Goal: Contribute content: Add original content to the website for others to see

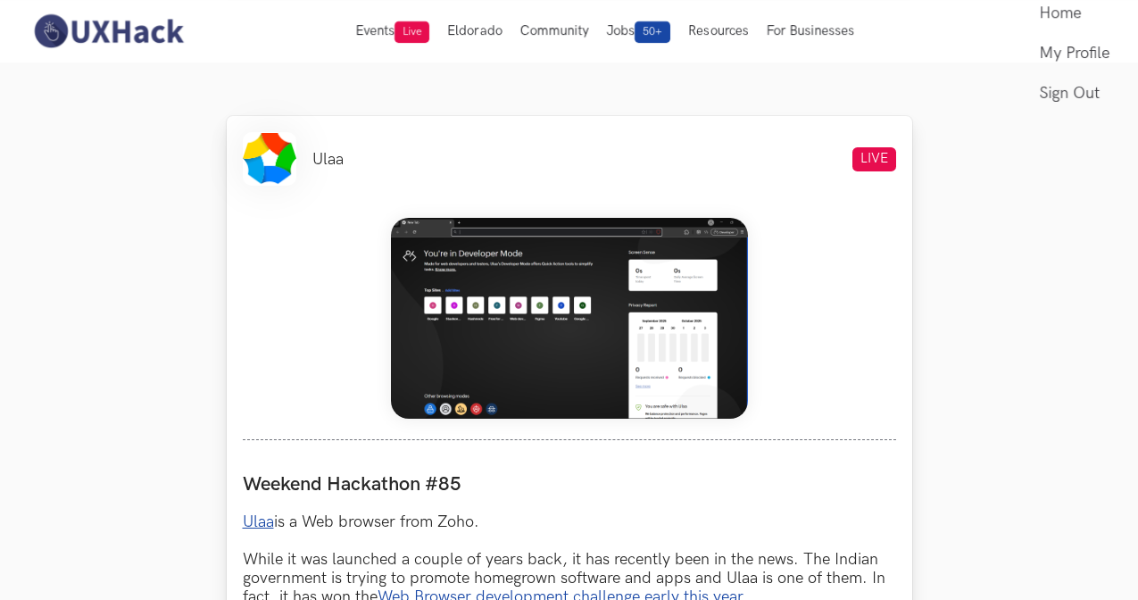
scroll to position [641, 0]
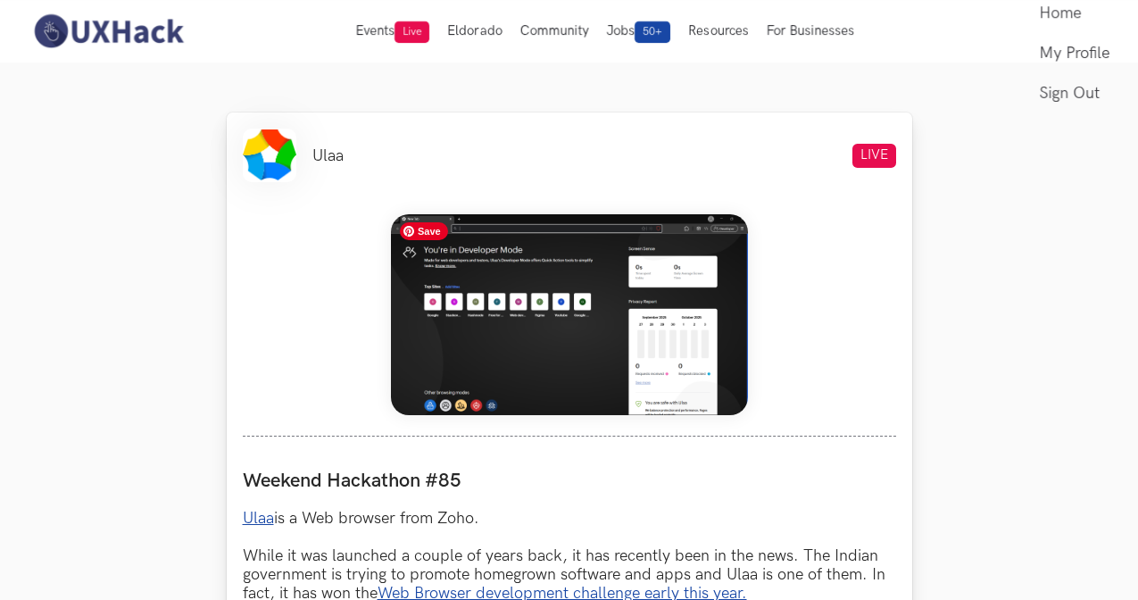
click at [639, 335] on img at bounding box center [569, 314] width 357 height 201
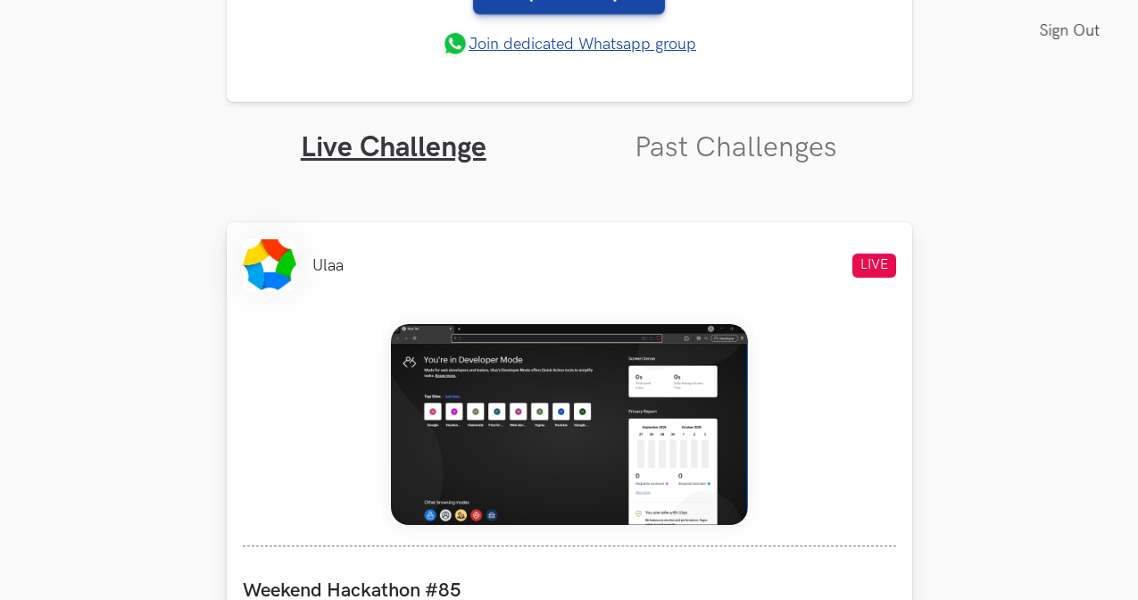
scroll to position [680, 0]
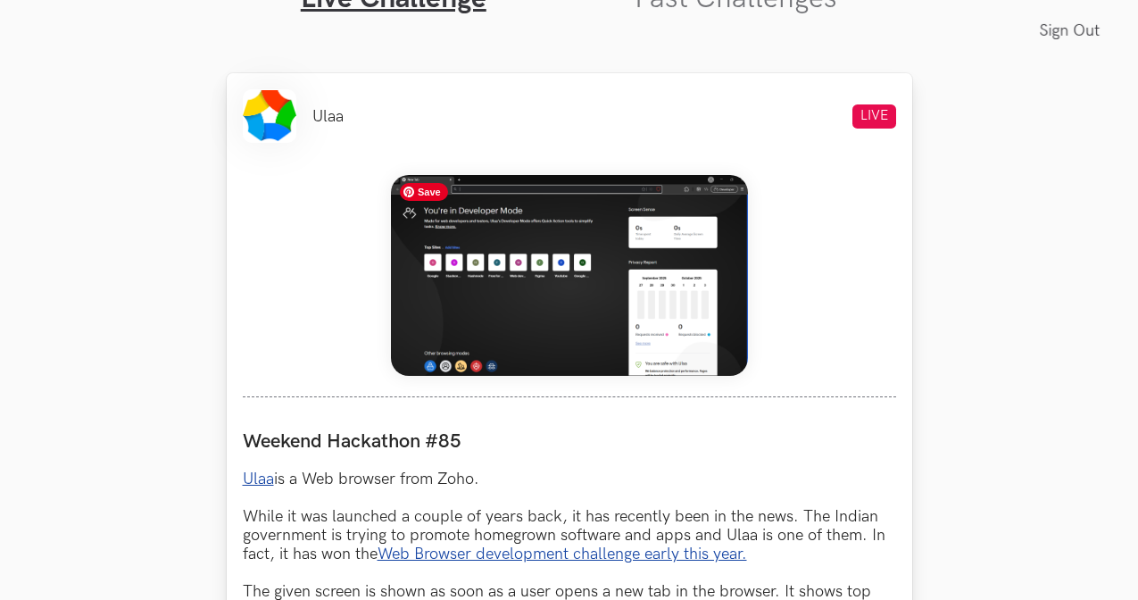
click at [659, 327] on img at bounding box center [569, 275] width 357 height 201
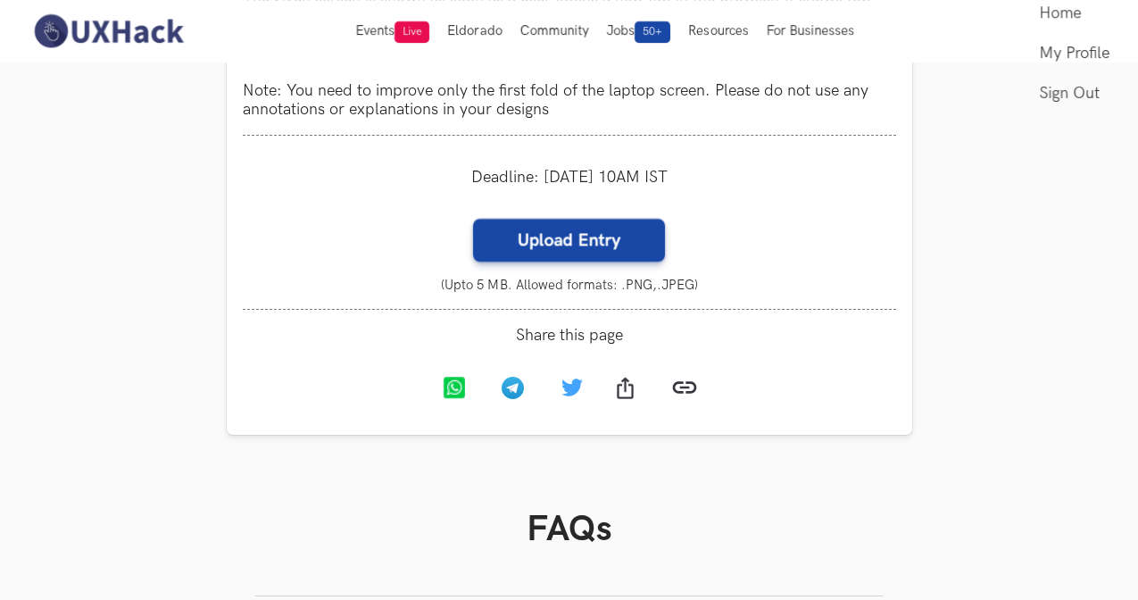
scroll to position [1281, 0]
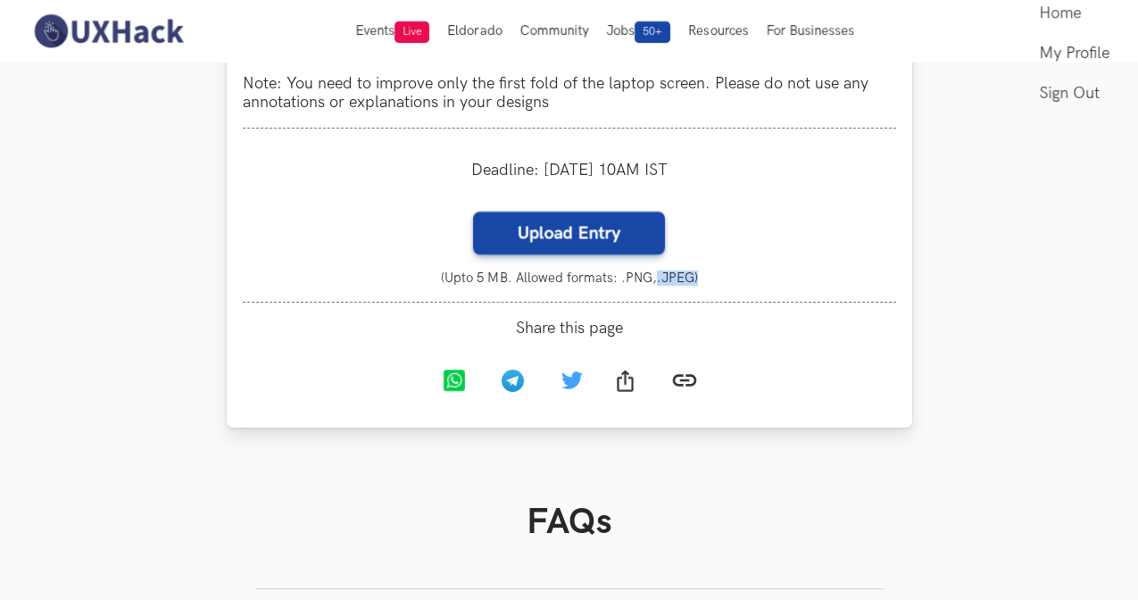
drag, startPoint x: 654, startPoint y: 276, endPoint x: 721, endPoint y: 278, distance: 67.0
click at [721, 278] on small "(Upto 5 MB. Allowed formats: .PNG,.JPEG)" at bounding box center [569, 277] width 653 height 15
click at [779, 281] on small "(Upto 5 MB. Allowed formats: .PNG,.JPEG)" at bounding box center [569, 277] width 653 height 15
click at [572, 226] on label "Upload Entry" at bounding box center [569, 232] width 192 height 43
click at [473, 211] on input "Upload Entry" at bounding box center [472, 211] width 1 height 1
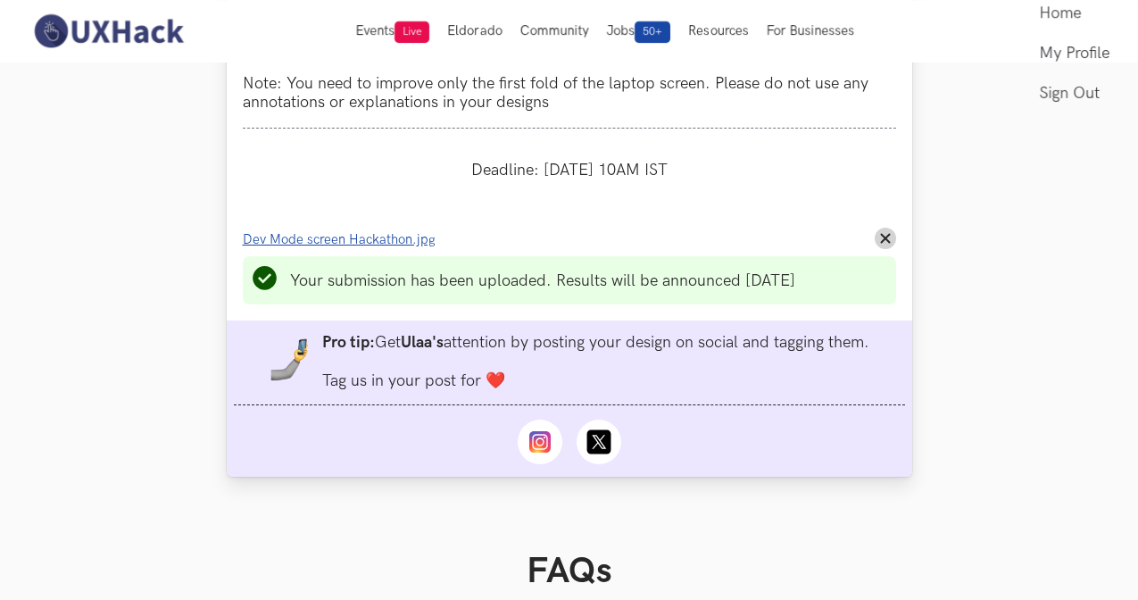
scroll to position [1282, 0]
click at [881, 236] on icon "Remove File" at bounding box center [885, 237] width 11 height 11
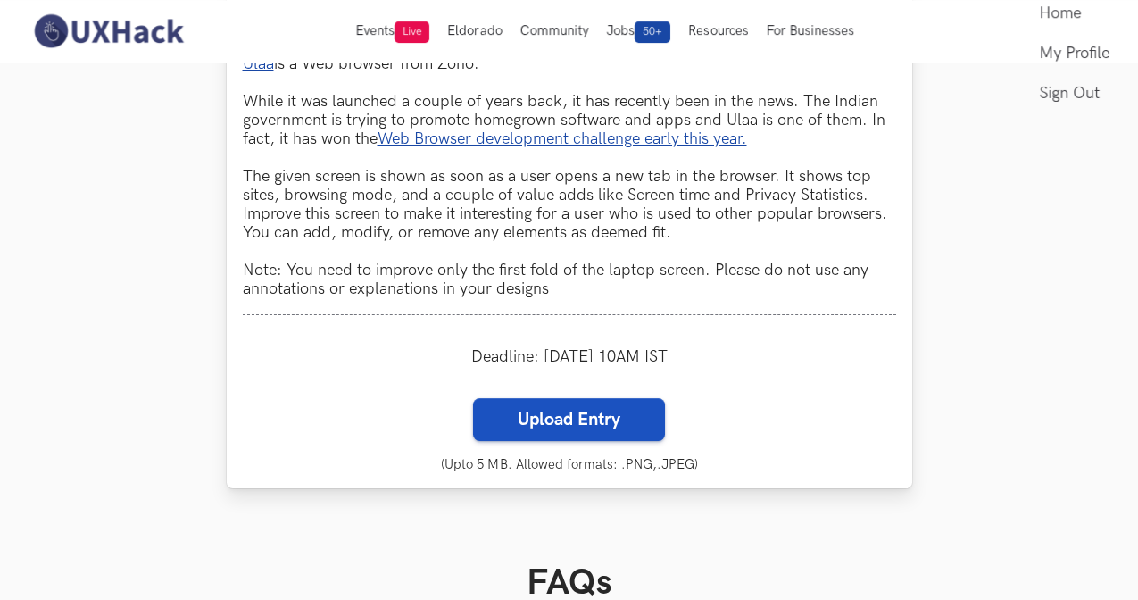
scroll to position [1088, 0]
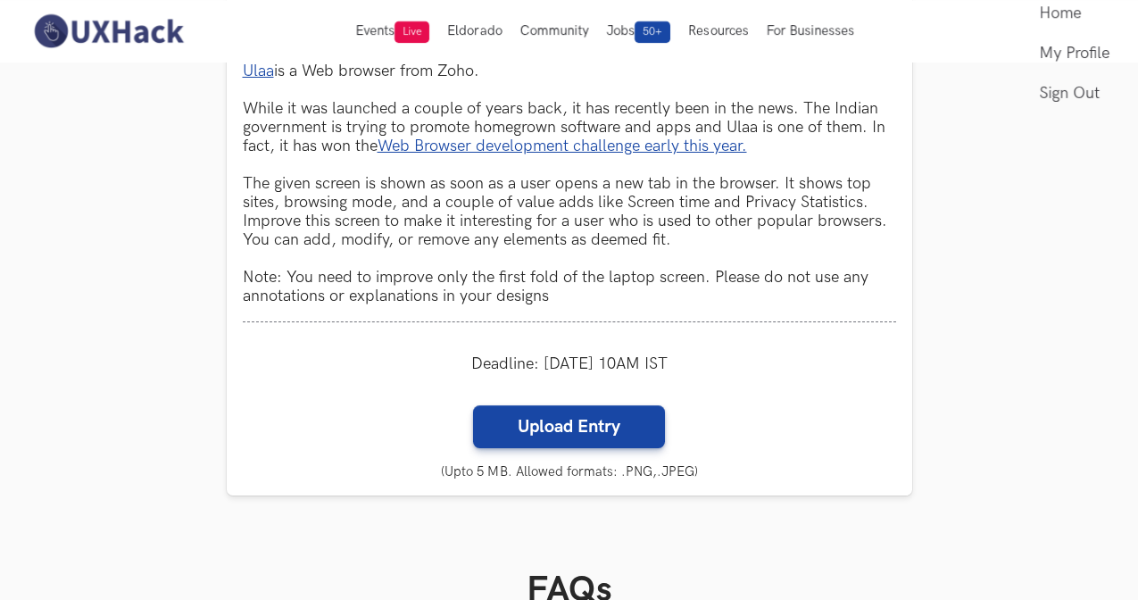
click at [975, 294] on section "Weekend Hackathons One screen, one product, one weekend Use your design chops t…" at bounding box center [569, 105] width 1138 height 2260
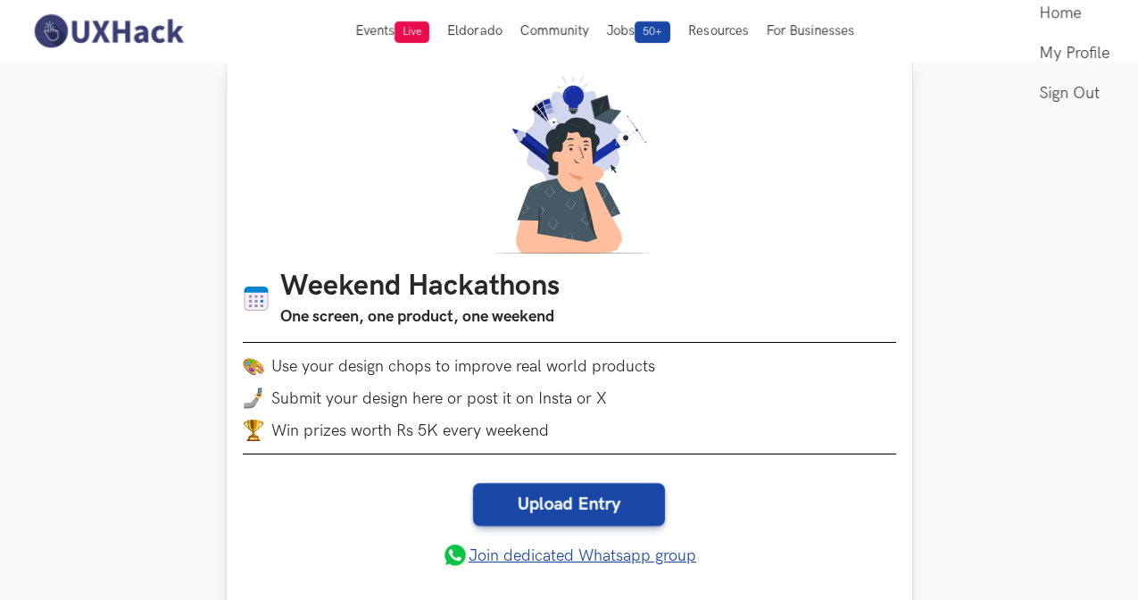
scroll to position [21, 0]
click at [648, 476] on div "Weekend Hackathons One screen, one product, one weekend Use your design chops t…" at bounding box center [569, 335] width 685 height 554
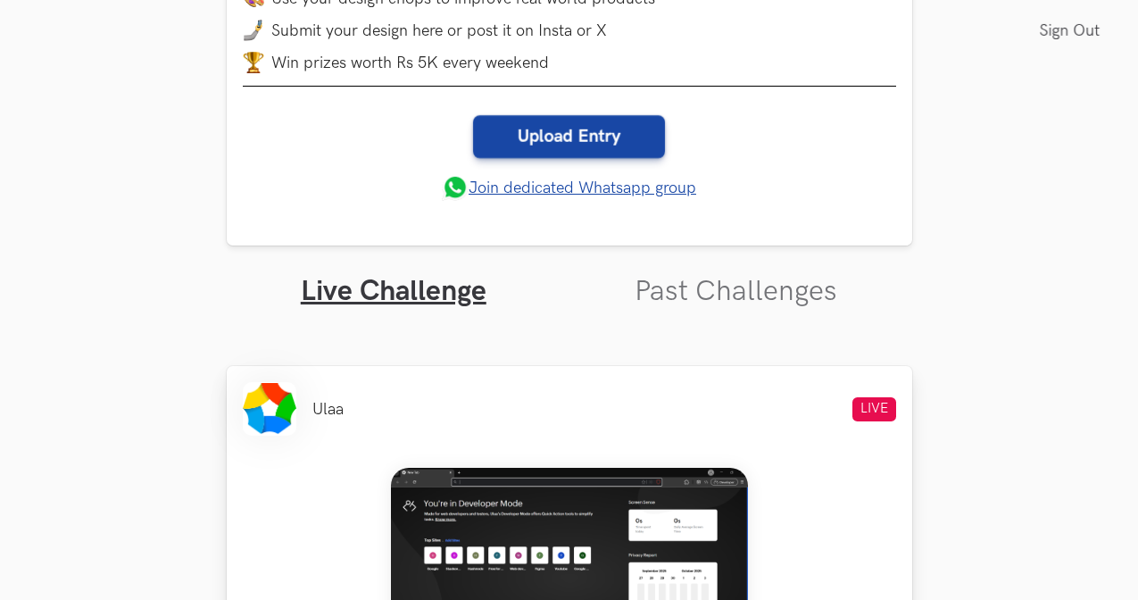
scroll to position [388, 0]
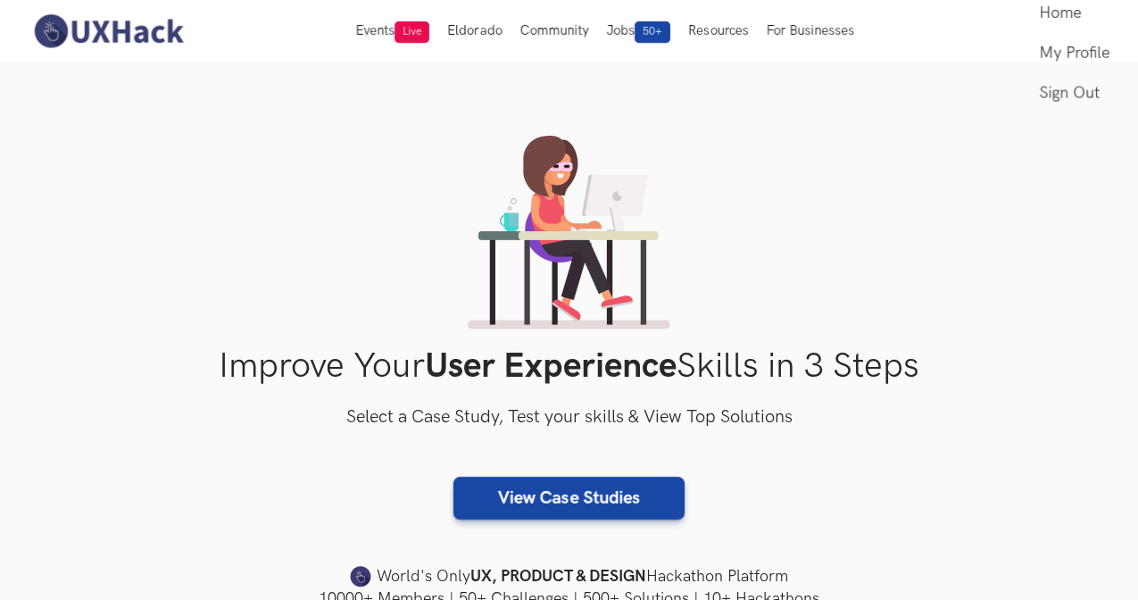
click at [67, 32] on img at bounding box center [108, 30] width 159 height 37
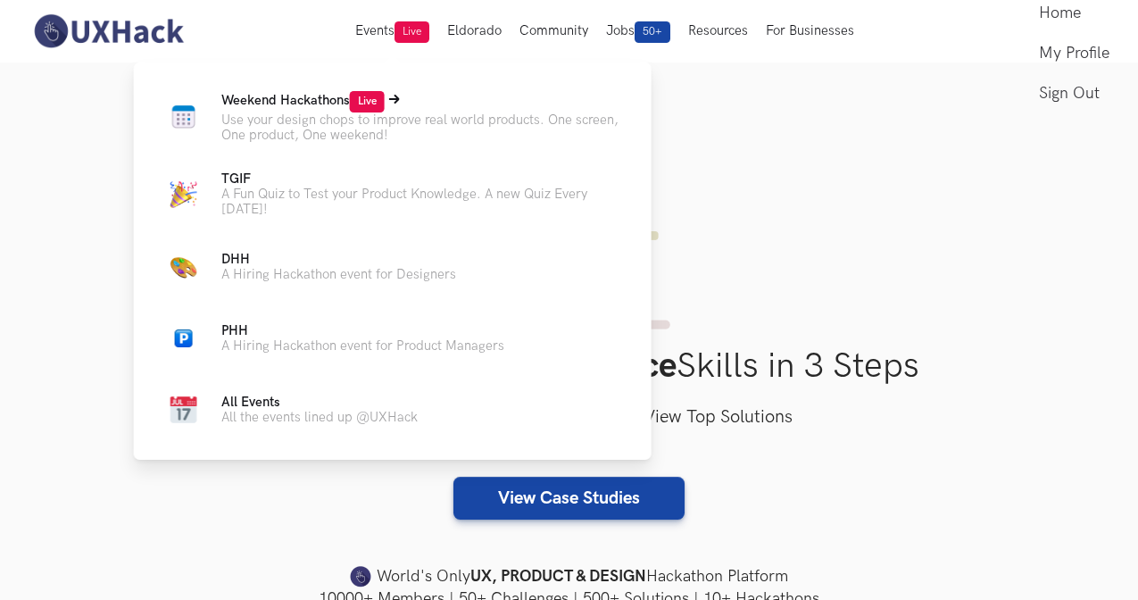
click at [355, 112] on p "Use your design chops to improve real world products. One screen, One product, …" at bounding box center [422, 127] width 402 height 30
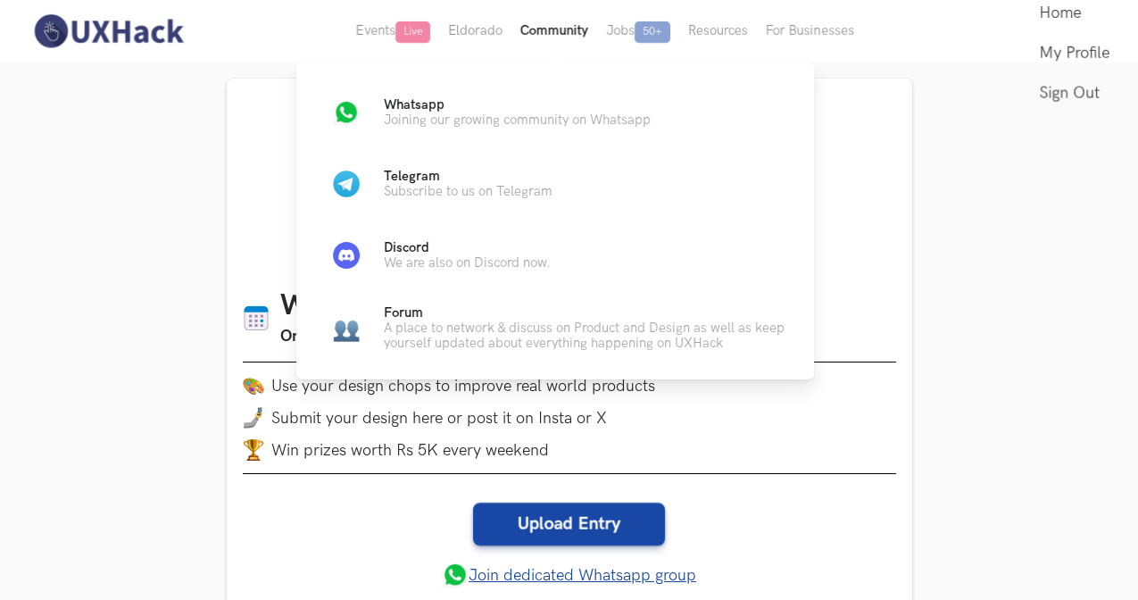
click at [560, 33] on button "Community" at bounding box center [554, 31] width 86 height 62
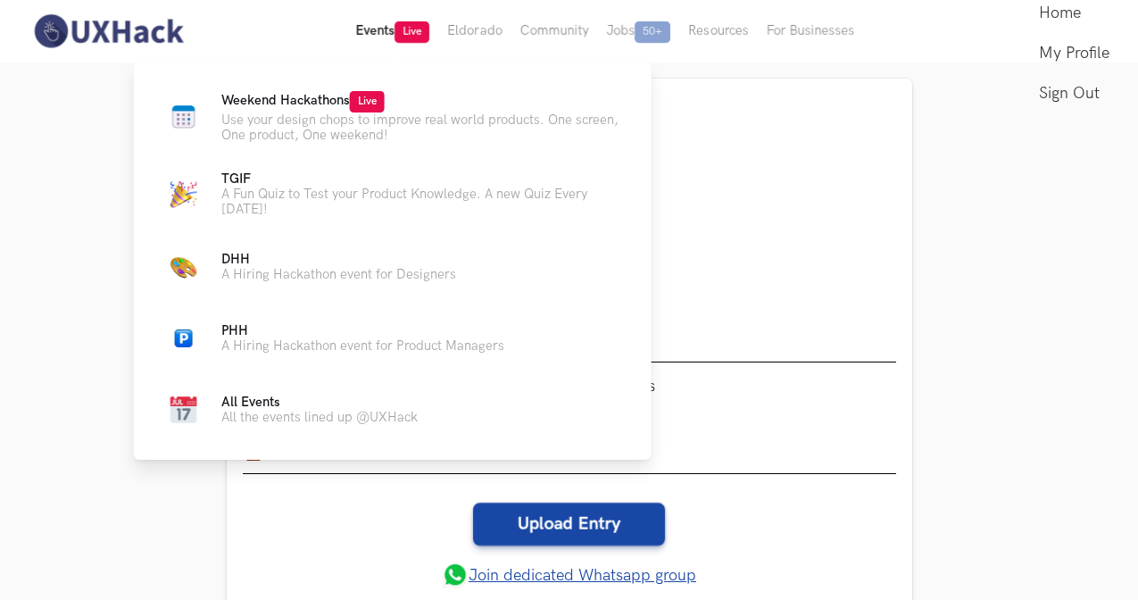
drag, startPoint x: 394, startPoint y: 34, endPoint x: 381, endPoint y: 37, distance: 13.9
click at [394, 34] on button "Events Live" at bounding box center [392, 31] width 92 height 62
drag, startPoint x: 288, startPoint y: 404, endPoint x: 297, endPoint y: 406, distance: 9.1
click at [288, 404] on icon at bounding box center [290, 400] width 11 height 11
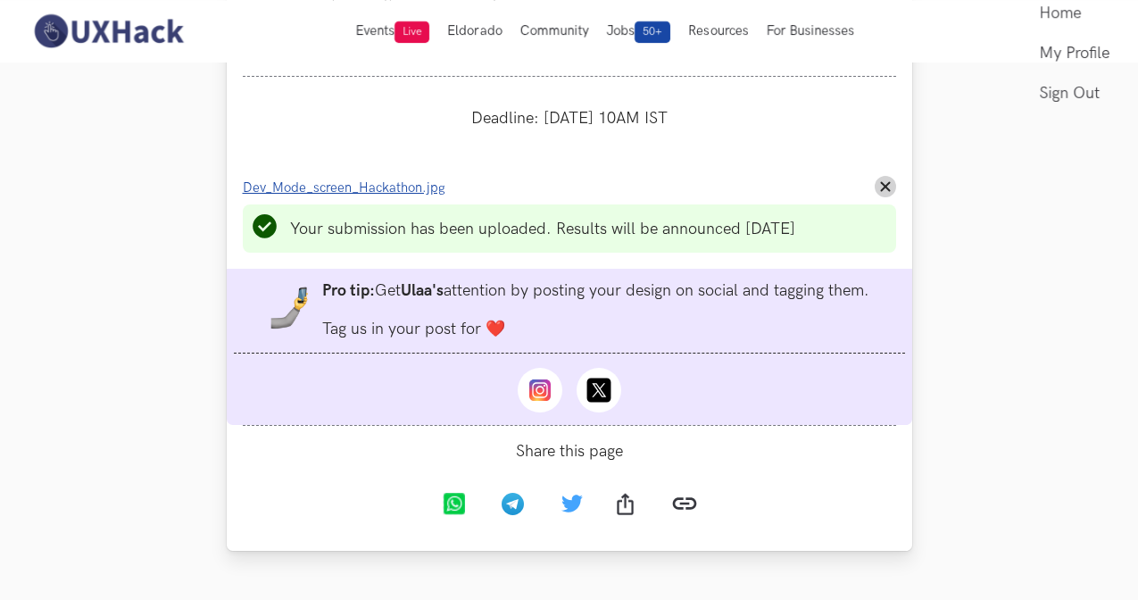
scroll to position [1331, 0]
click at [875, 185] on button "Remove File" at bounding box center [885, 188] width 21 height 21
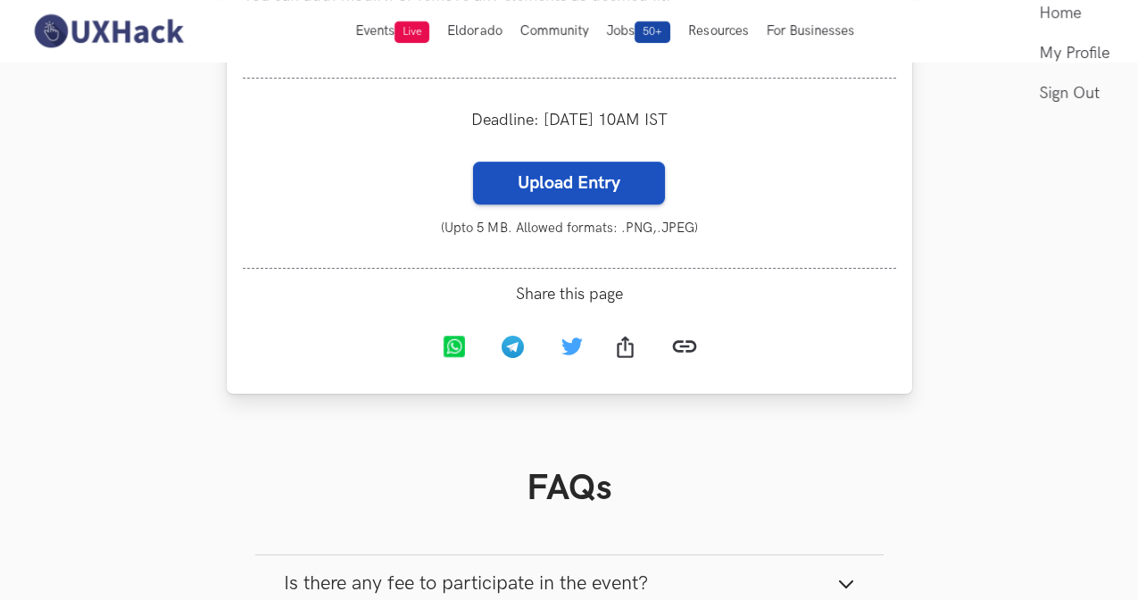
click at [599, 180] on label "Upload Entry" at bounding box center [569, 183] width 192 height 43
click at [473, 162] on input "Upload Entry" at bounding box center [472, 161] width 1 height 1
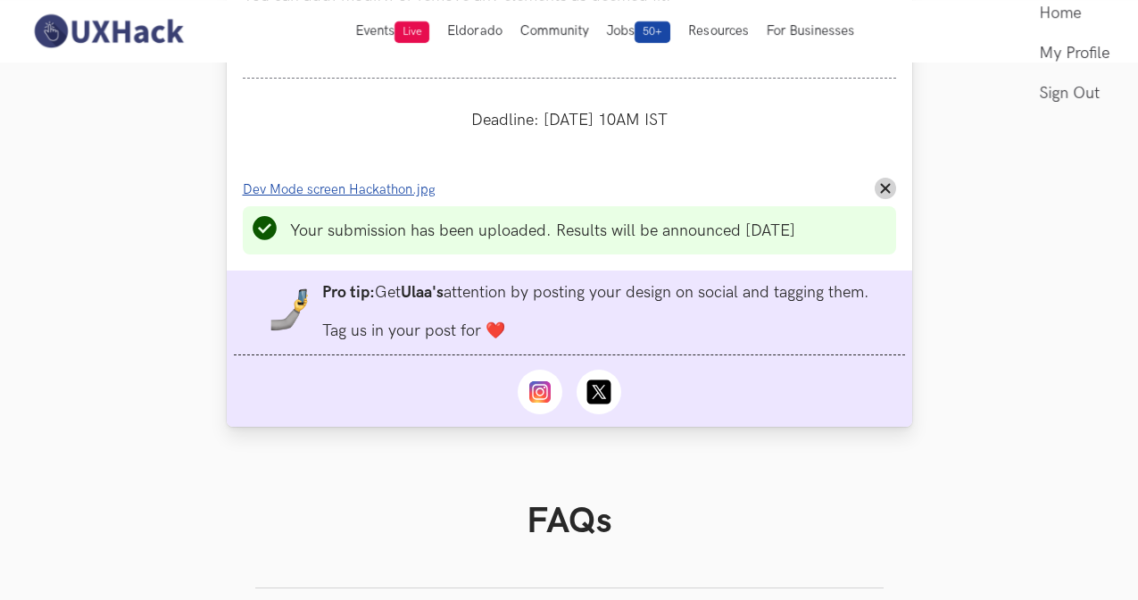
drag, startPoint x: 881, startPoint y: 186, endPoint x: 786, endPoint y: 187, distance: 94.6
click at [881, 186] on icon "Remove File" at bounding box center [885, 188] width 11 height 11
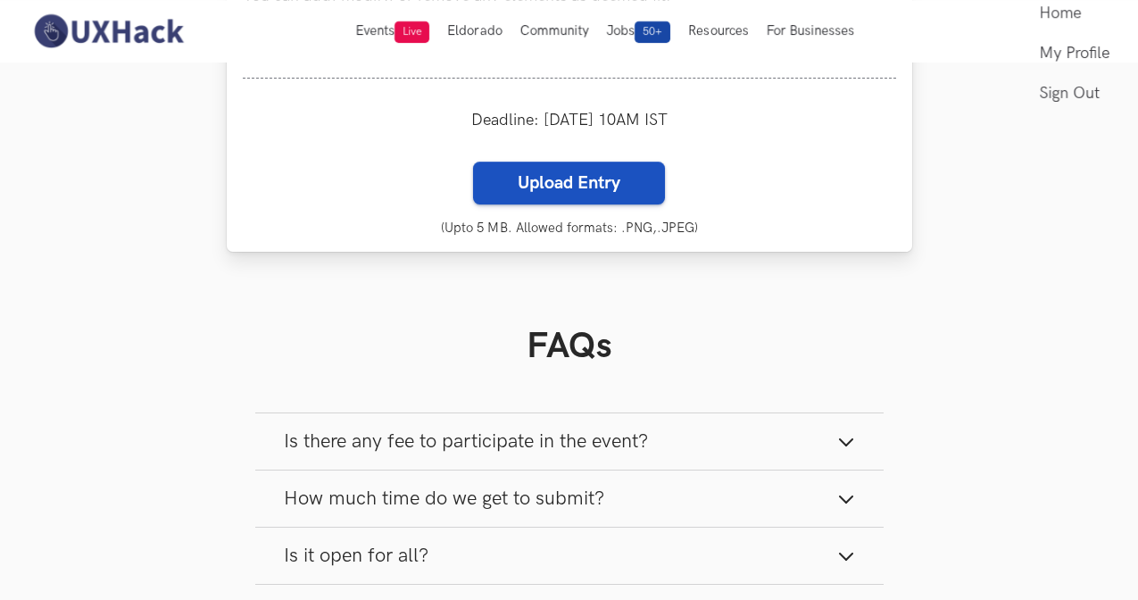
click at [583, 193] on label "Upload Entry" at bounding box center [569, 183] width 192 height 43
click at [473, 162] on input "Upload Entry" at bounding box center [472, 161] width 1 height 1
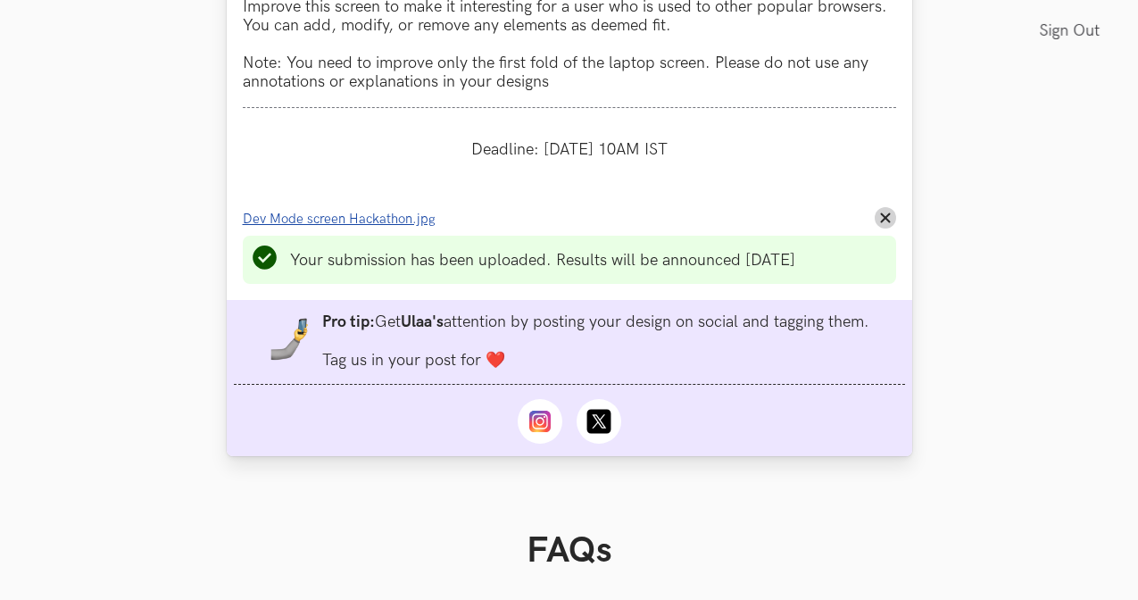
scroll to position [1313, 0]
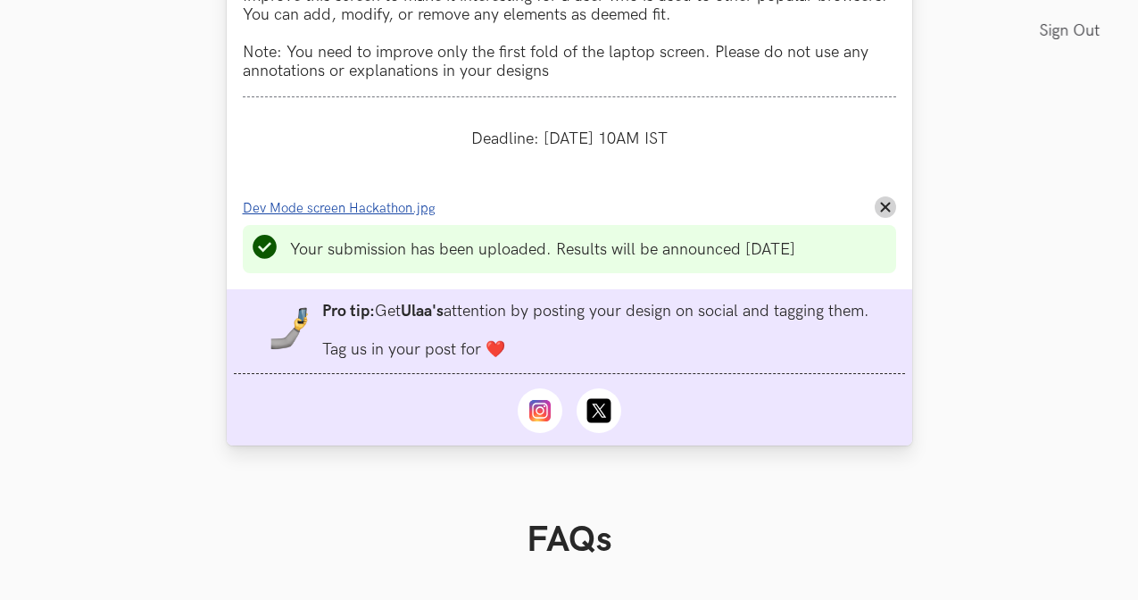
click at [365, 204] on span "Dev Mode screen Hackathon.jpg" at bounding box center [339, 208] width 193 height 15
click at [333, 207] on span "Dev Mode screen Hackathon.jpg" at bounding box center [339, 208] width 193 height 15
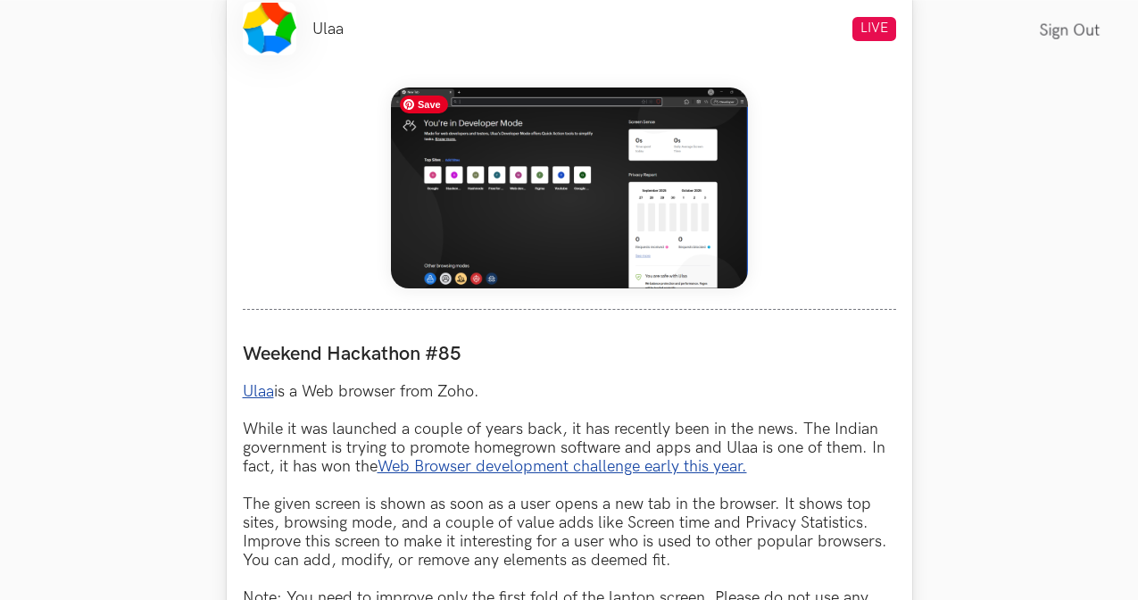
scroll to position [753, 0]
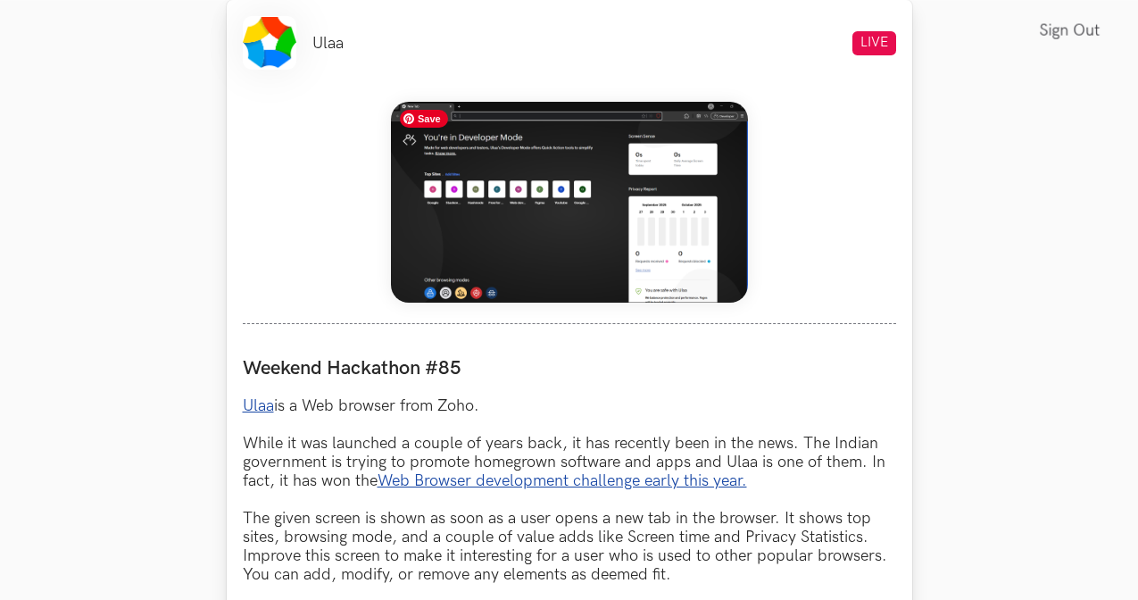
click at [572, 244] on img at bounding box center [569, 202] width 357 height 201
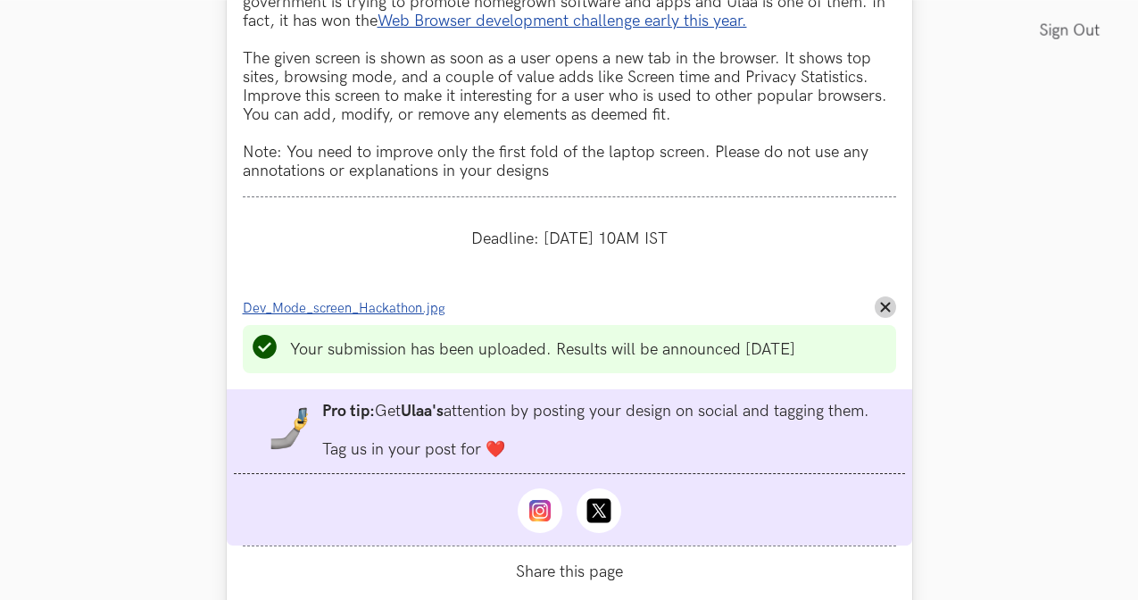
scroll to position [1219, 0]
